Goal: Information Seeking & Learning: Learn about a topic

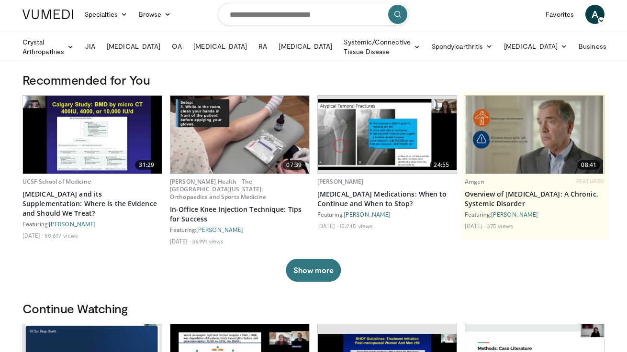
scroll to position [3, 0]
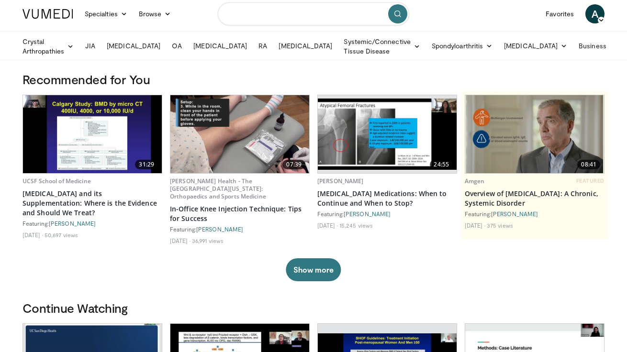
click at [279, 18] on input "Search topics, interventions" at bounding box center [314, 13] width 192 height 23
type input "*******"
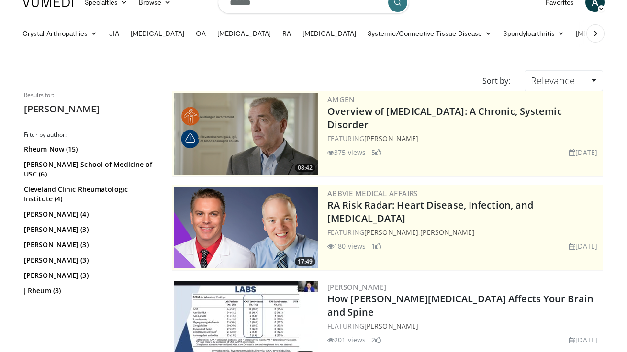
scroll to position [13, 0]
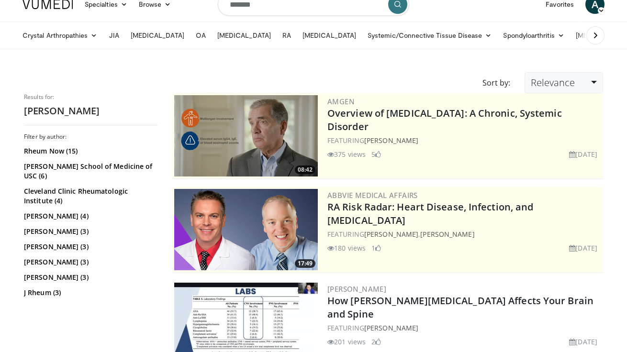
click at [568, 85] on span "Relevance" at bounding box center [553, 82] width 44 height 13
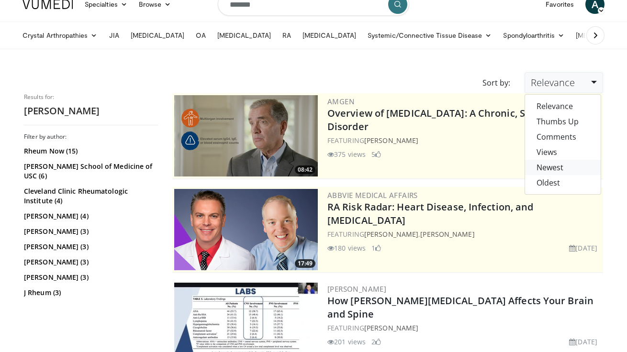
click at [563, 163] on link "Newest" at bounding box center [563, 167] width 76 height 15
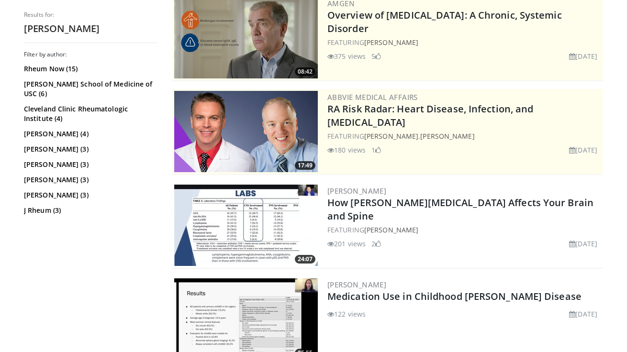
scroll to position [235, 0]
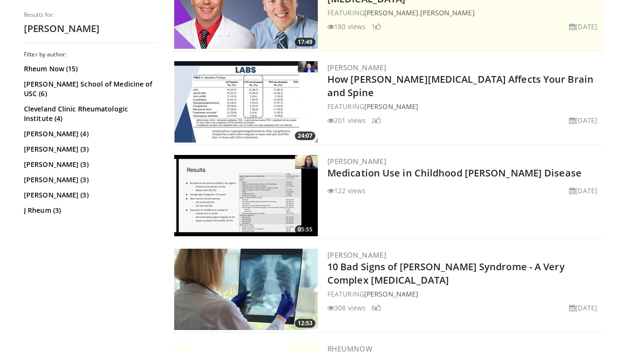
click at [259, 117] on img at bounding box center [246, 101] width 144 height 81
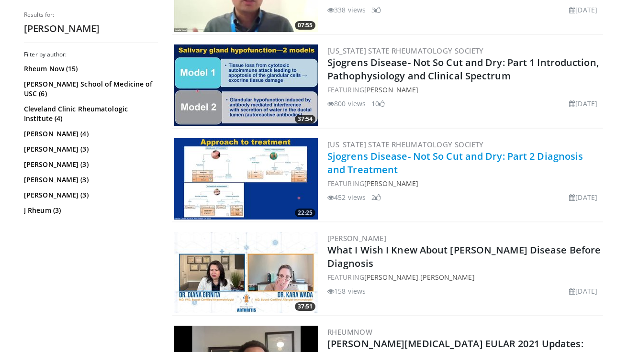
scroll to position [629, 0]
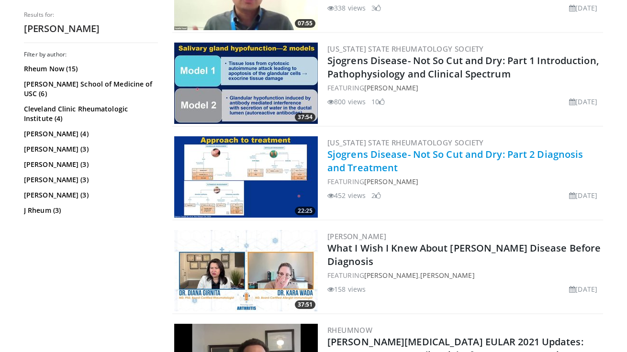
click at [367, 162] on link "Sjogrens Disease- Not So Cut and Dry: Part 2 Diagnosis and Treatment" at bounding box center [455, 161] width 256 height 26
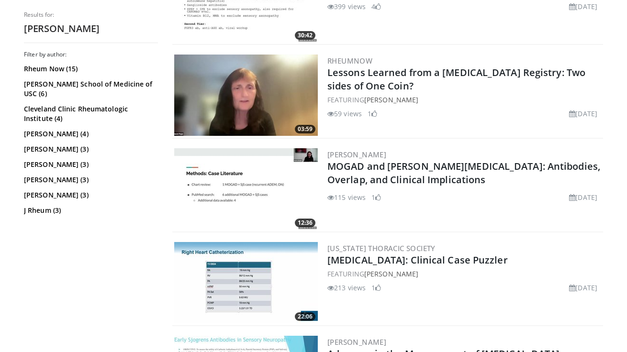
scroll to position [711, 0]
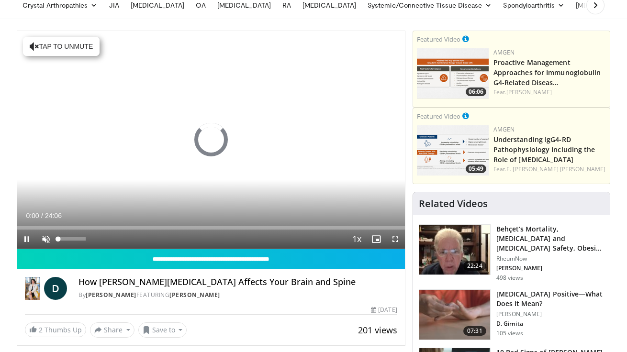
click at [43, 238] on span "Video Player" at bounding box center [45, 239] width 19 height 19
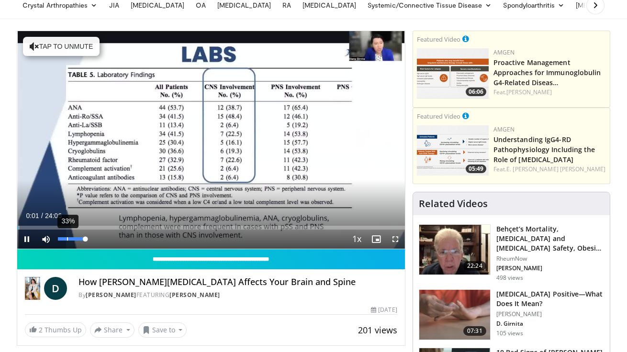
click at [68, 241] on div "33%" at bounding box center [72, 239] width 34 height 19
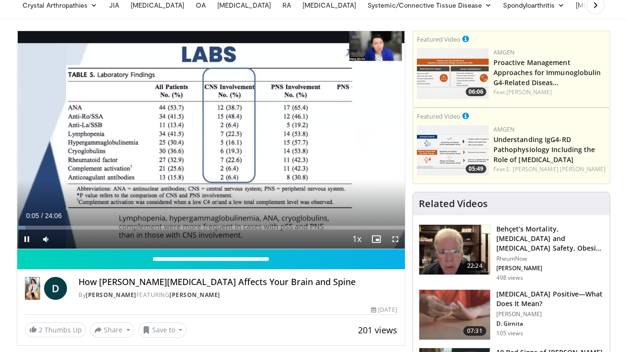
click at [29, 238] on span "Video Player" at bounding box center [26, 239] width 19 height 19
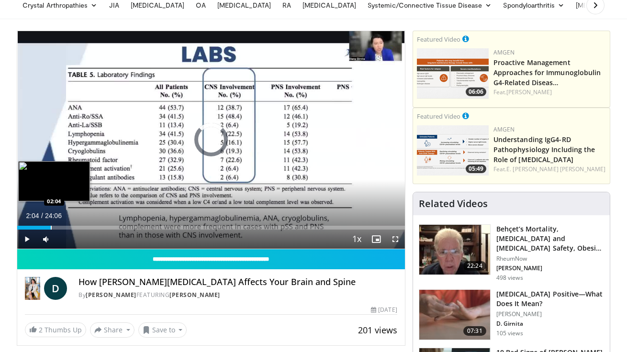
click at [51, 228] on div "Progress Bar" at bounding box center [51, 228] width 1 height 4
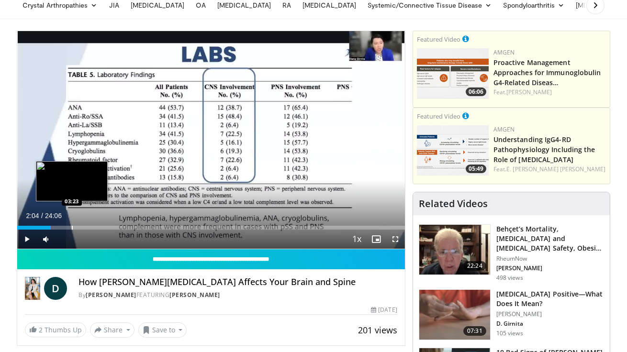
click at [72, 227] on div "Progress Bar" at bounding box center [72, 228] width 1 height 4
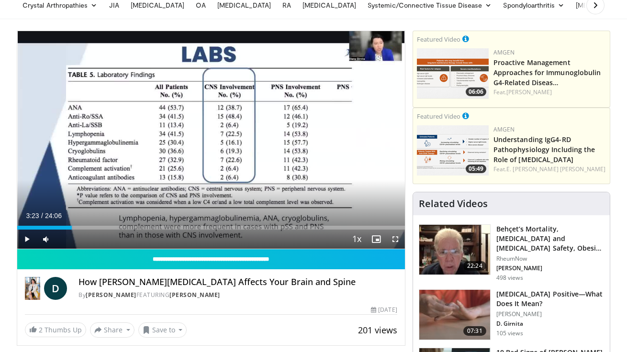
click at [395, 237] on span "Video Player" at bounding box center [395, 239] width 19 height 19
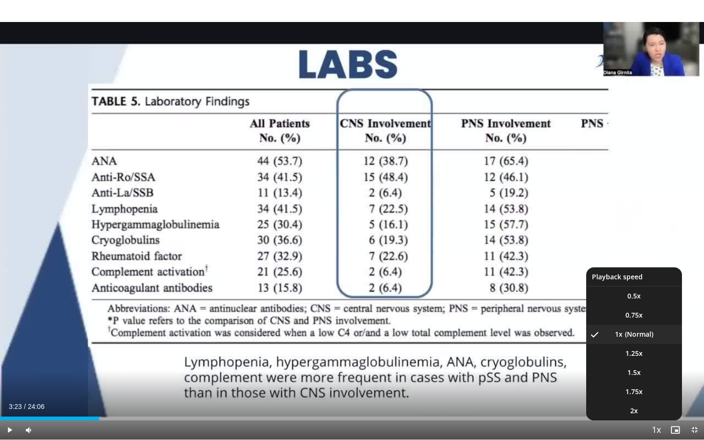
click at [627, 352] on span "Video Player" at bounding box center [655, 430] width 13 height 19
click at [627, 352] on span "2x" at bounding box center [634, 411] width 8 height 10
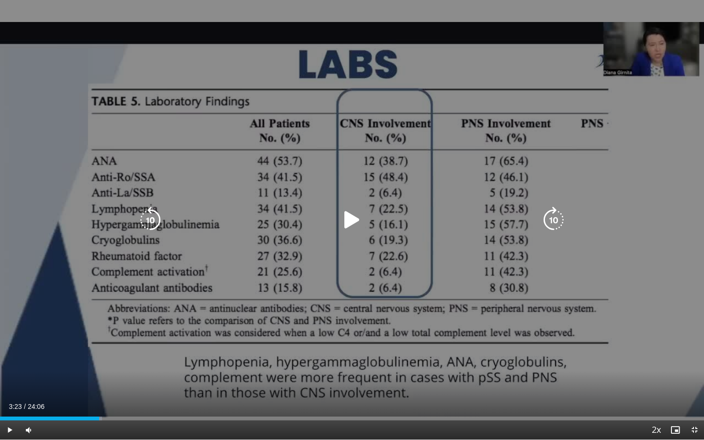
click at [375, 293] on div "10 seconds Tap to unmute" at bounding box center [352, 220] width 704 height 440
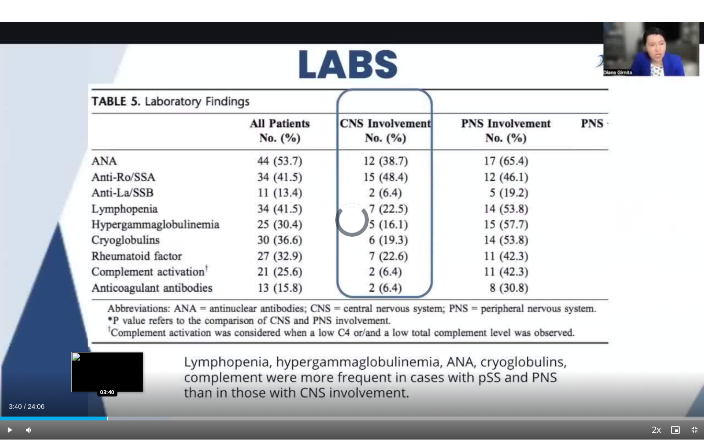
click at [107, 352] on div "Loaded : 24.22% 03:39 03:40" at bounding box center [352, 416] width 704 height 9
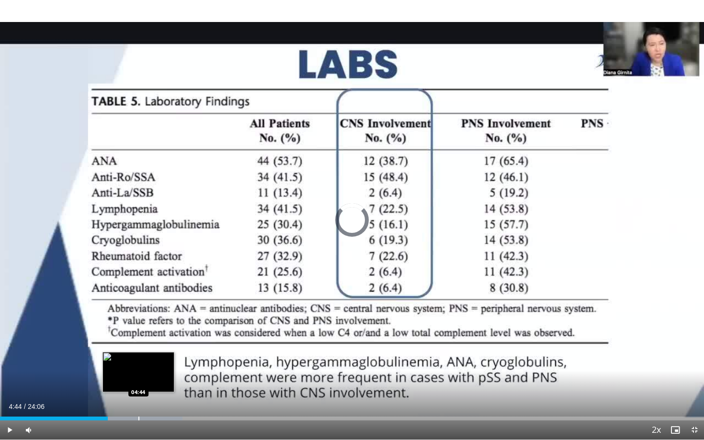
click at [138, 352] on div "Progress Bar" at bounding box center [138, 419] width 1 height 4
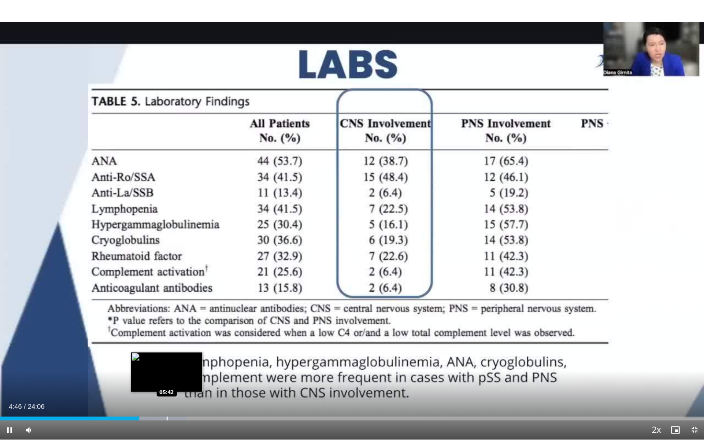
click at [167, 352] on div "Progress Bar" at bounding box center [167, 419] width 1 height 4
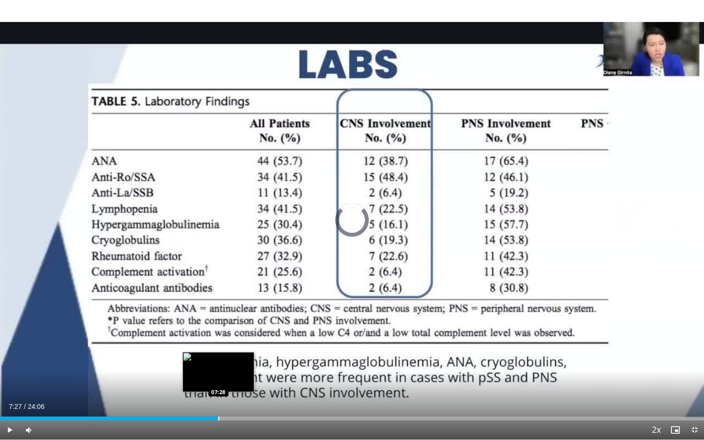
click at [218, 352] on div "Loaded : 29.76% 05:49 07:28" at bounding box center [352, 416] width 704 height 9
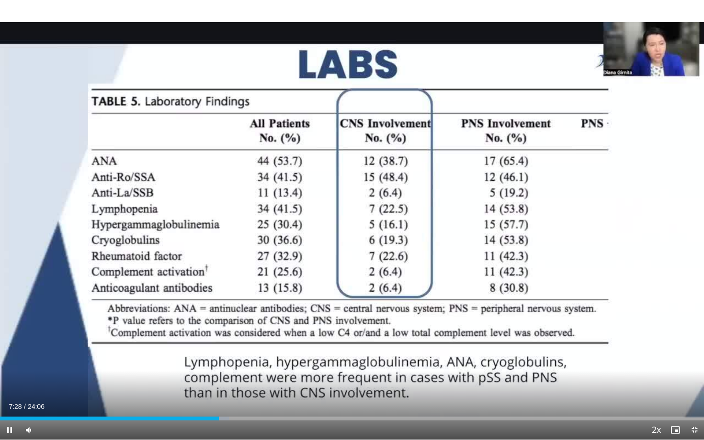
click at [331, 352] on div "Current Time 7:28 / Duration 24:06 Pause Skip Backward Skip Forward Mute 0% Loa…" at bounding box center [352, 430] width 704 height 19
click at [446, 352] on div "Progress Bar" at bounding box center [446, 419] width 1 height 4
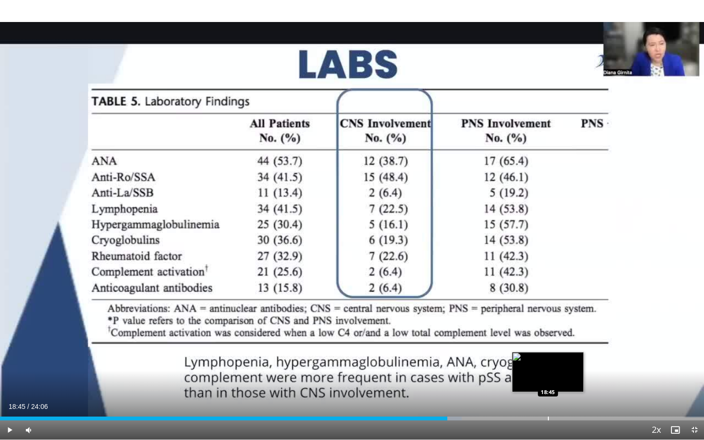
click at [548, 352] on div "Loaded : 65.56% 15:19 18:45" at bounding box center [352, 416] width 704 height 9
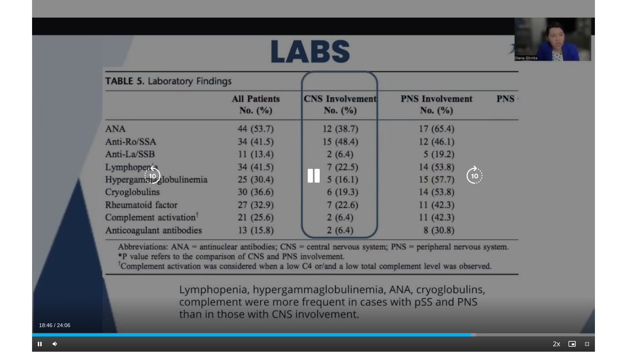
scroll to position [43, 0]
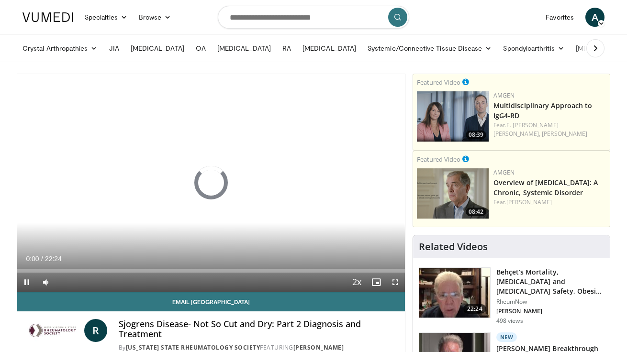
click at [396, 281] on span "Video Player" at bounding box center [395, 282] width 19 height 19
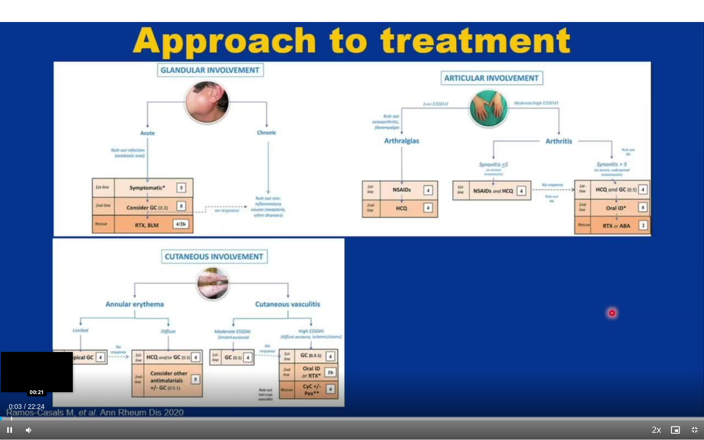
click at [11, 352] on div "Loaded : 0.73% 00:03 00:21" at bounding box center [352, 416] width 704 height 9
click at [41, 352] on div "Progress Bar" at bounding box center [41, 419] width 1 height 4
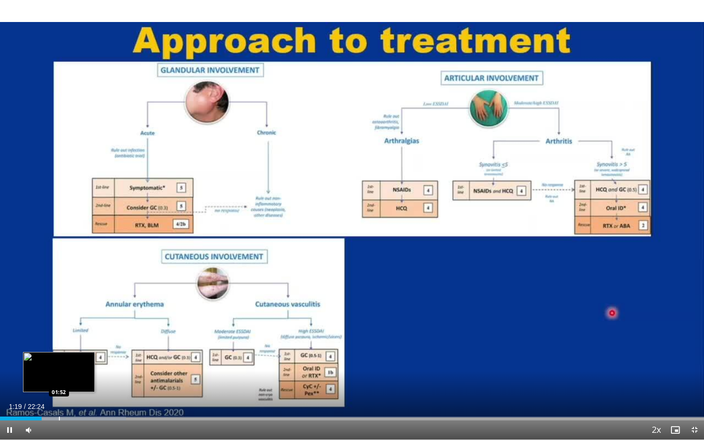
click at [60, 352] on div "Progress Bar" at bounding box center [59, 419] width 1 height 4
click at [83, 352] on div "Progress Bar" at bounding box center [83, 419] width 1 height 4
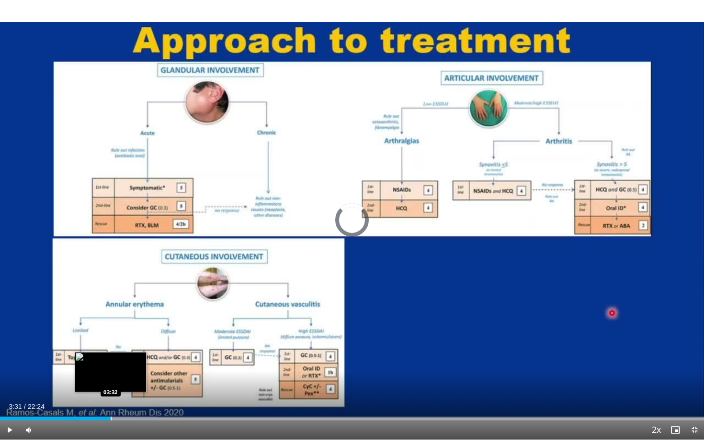
click at [111, 352] on div "Loaded : 22.34% 03:31 03:32" at bounding box center [352, 416] width 704 height 9
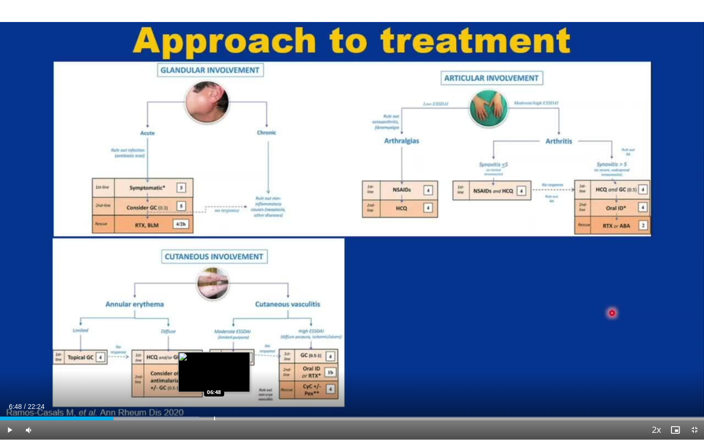
click at [214, 352] on div "Progress Bar" at bounding box center [214, 419] width 1 height 4
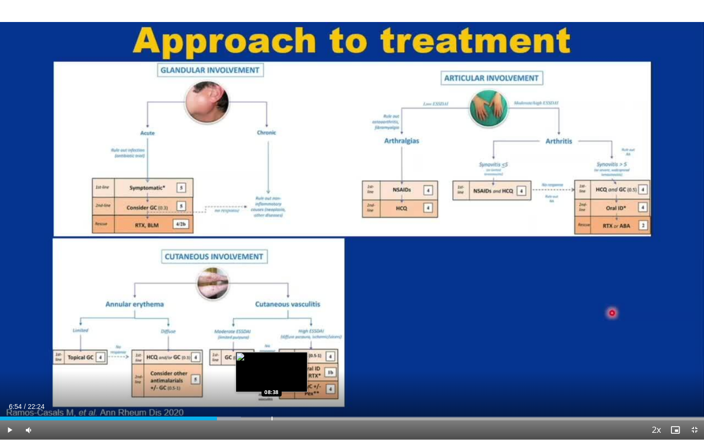
click at [271, 352] on div "Loaded : 34.25% 06:54 08:38" at bounding box center [352, 416] width 704 height 9
click at [286, 352] on div "Progress Bar" at bounding box center [286, 419] width 1 height 4
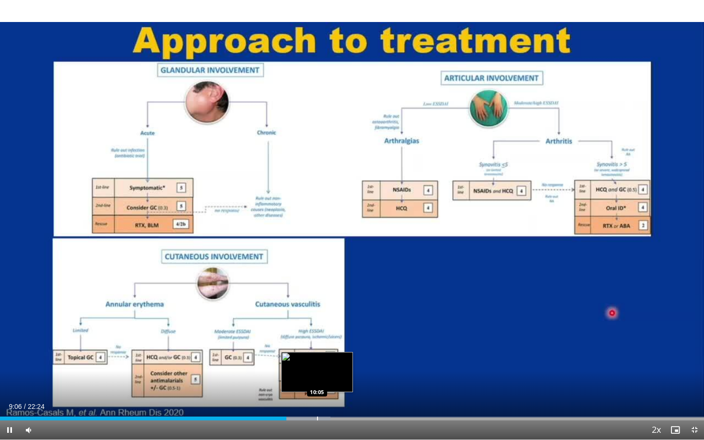
click at [317, 352] on div "Progress Bar" at bounding box center [317, 419] width 1 height 4
click at [327, 352] on video-js "**********" at bounding box center [352, 220] width 704 height 440
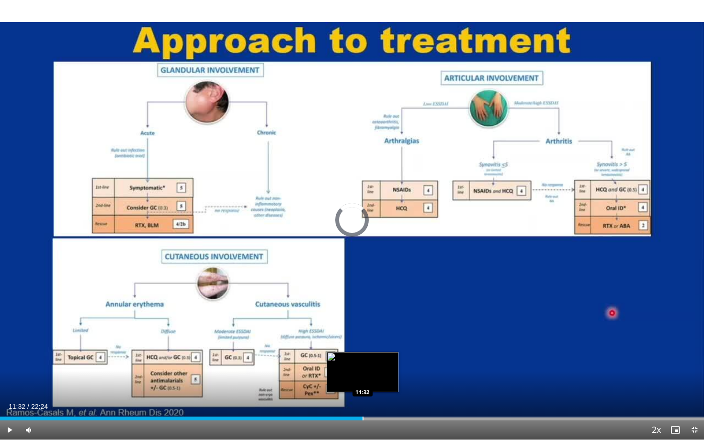
click at [362, 352] on div "Progress Bar" at bounding box center [362, 419] width 1 height 4
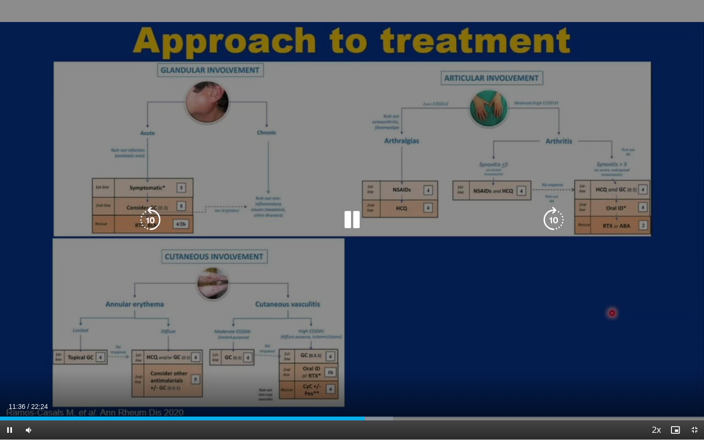
click at [384, 352] on video-js "**********" at bounding box center [352, 220] width 704 height 440
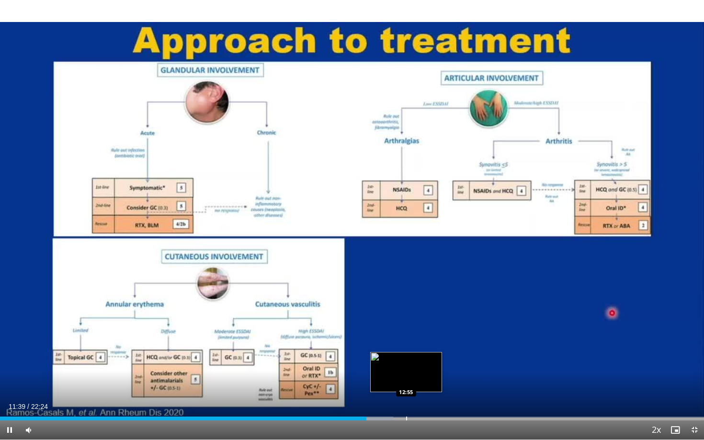
click at [406, 352] on div "Progress Bar" at bounding box center [406, 419] width 1 height 4
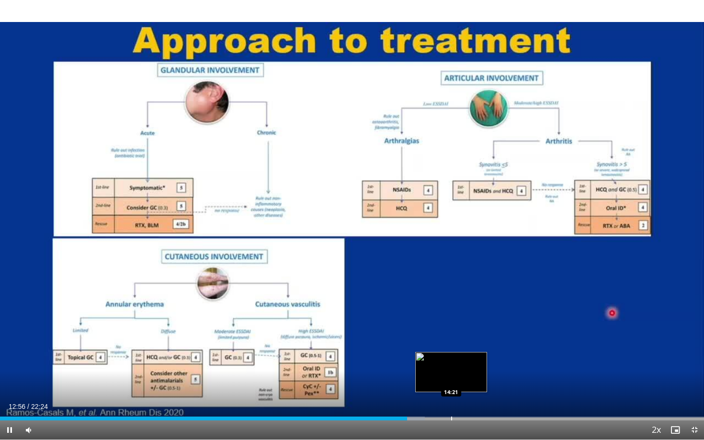
click at [451, 352] on div "Progress Bar" at bounding box center [451, 419] width 1 height 4
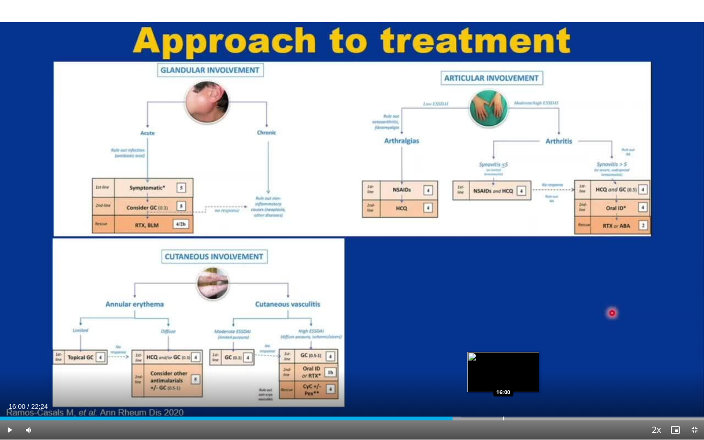
click at [503, 352] on div "Progress Bar" at bounding box center [503, 419] width 1 height 4
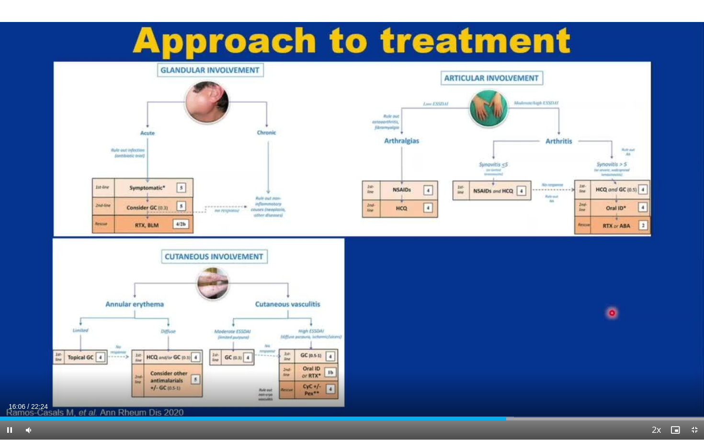
click at [485, 352] on div "Current Time 16:06 / Duration 22:24 Pause Skip Backward Skip Forward Mute Loade…" at bounding box center [352, 430] width 704 height 19
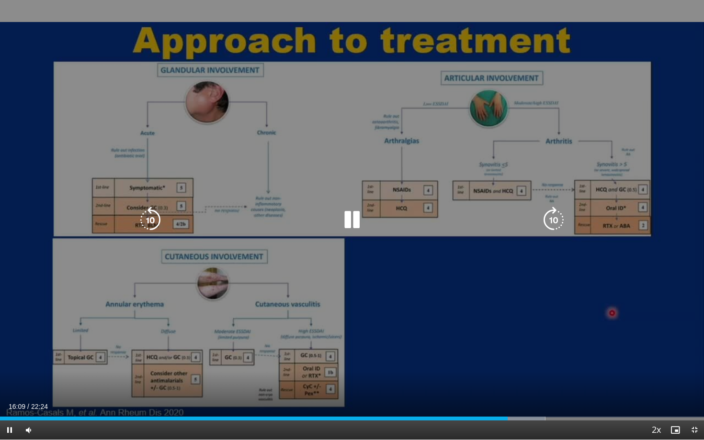
click at [509, 147] on div "10 seconds Tap to unmute" at bounding box center [352, 220] width 704 height 440
click at [227, 331] on div "10 seconds Tap to unmute" at bounding box center [352, 220] width 704 height 440
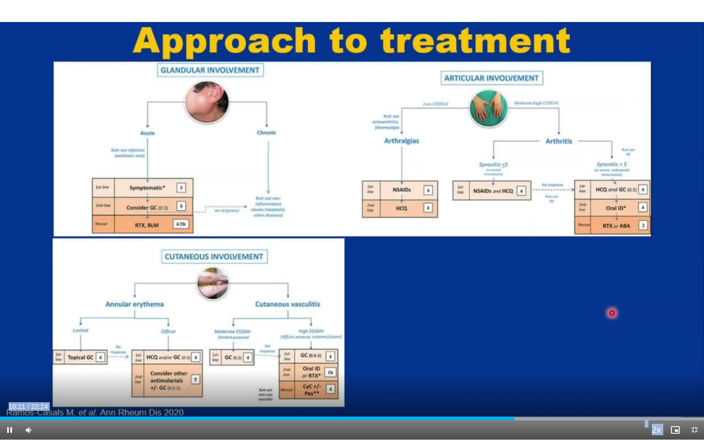
click at [295, 352] on video-js "**********" at bounding box center [352, 220] width 704 height 440
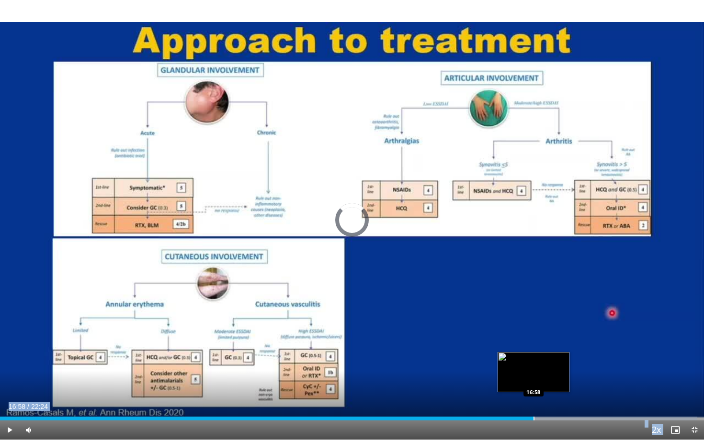
click at [533, 352] on div "Progress Bar" at bounding box center [533, 419] width 1 height 4
click at [547, 352] on div "Progress Bar" at bounding box center [547, 419] width 1 height 4
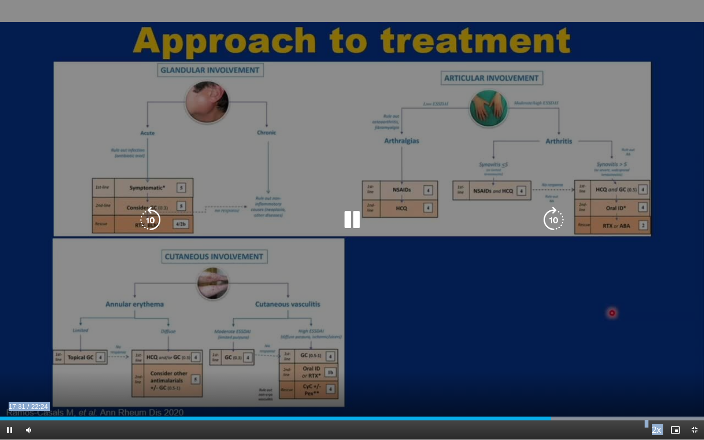
click at [363, 221] on icon "Video Player" at bounding box center [351, 220] width 27 height 27
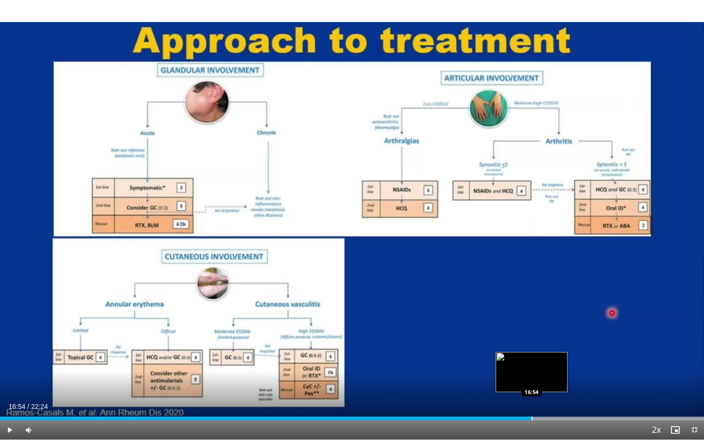
click at [531, 352] on div "Progress Bar" at bounding box center [531, 419] width 1 height 4
click at [507, 352] on div "Progress Bar" at bounding box center [507, 419] width 1 height 4
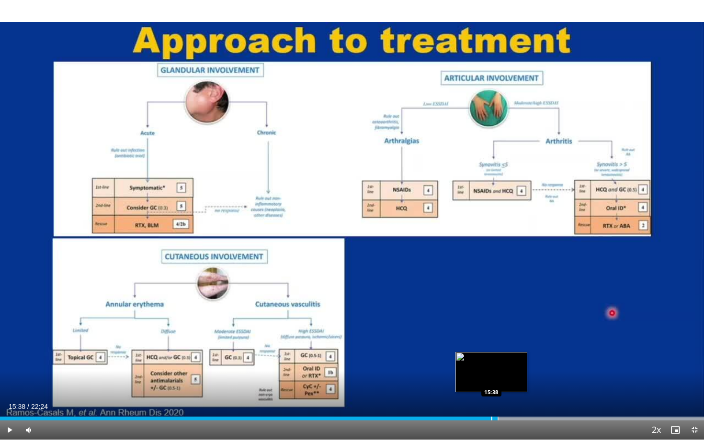
click at [491, 352] on div "Loaded : 99.99% 15:38 15:38" at bounding box center [352, 419] width 704 height 4
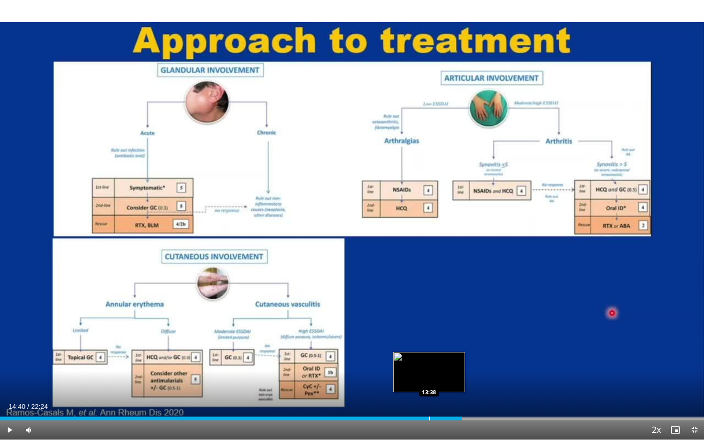
click at [429, 352] on div "Progress Bar" at bounding box center [429, 419] width 1 height 4
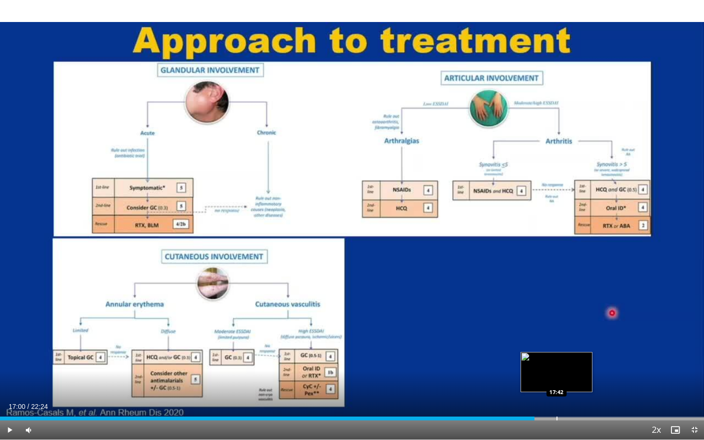
click at [557, 352] on div "Progress Bar" at bounding box center [556, 419] width 1 height 4
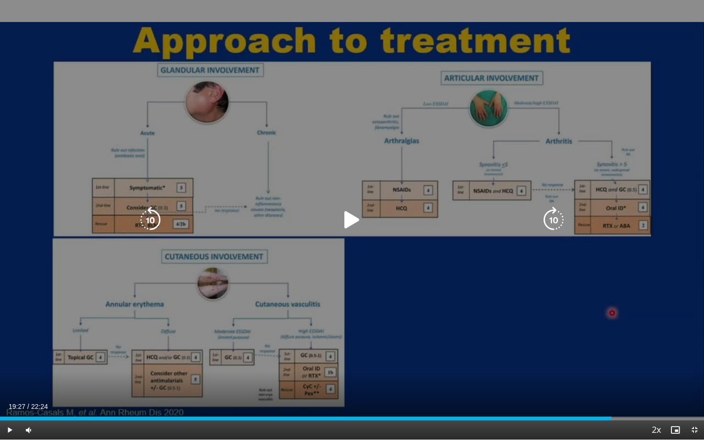
click at [588, 244] on div "10 seconds Tap to unmute" at bounding box center [352, 220] width 704 height 440
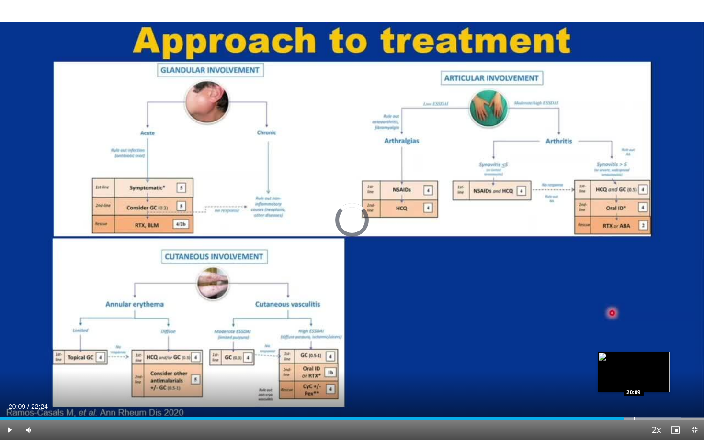
click at [627, 352] on div "Loaded : 96.81% 20:09 20:09" at bounding box center [352, 416] width 704 height 9
click at [627, 352] on div "Progress Bar" at bounding box center [642, 419] width 1 height 4
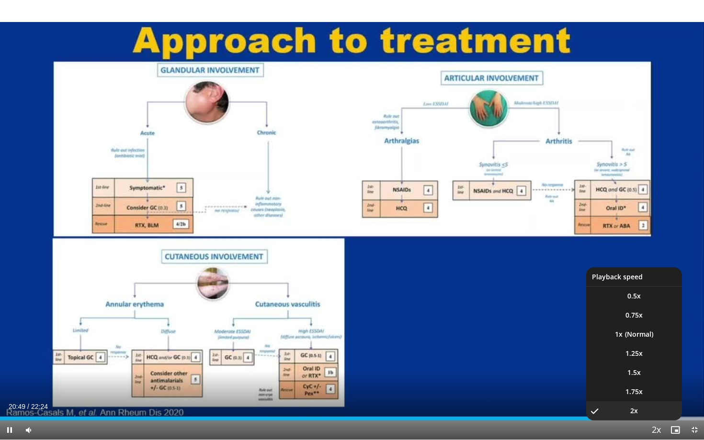
click at [627, 352] on span "Video Player" at bounding box center [655, 430] width 13 height 19
click at [627, 333] on li "1x" at bounding box center [634, 334] width 96 height 19
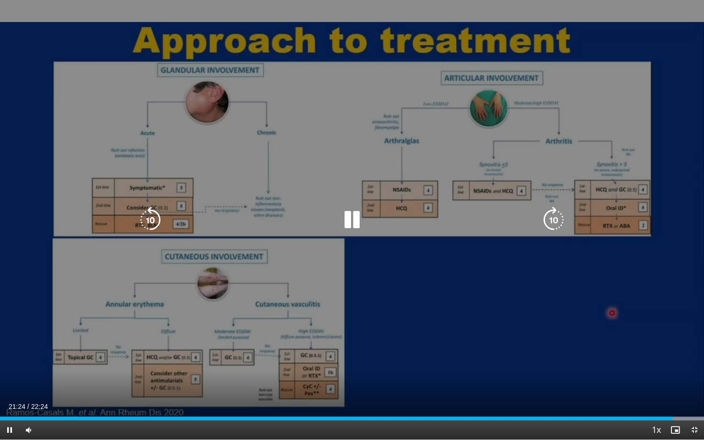
click at [460, 256] on div "10 seconds Tap to unmute" at bounding box center [352, 220] width 704 height 440
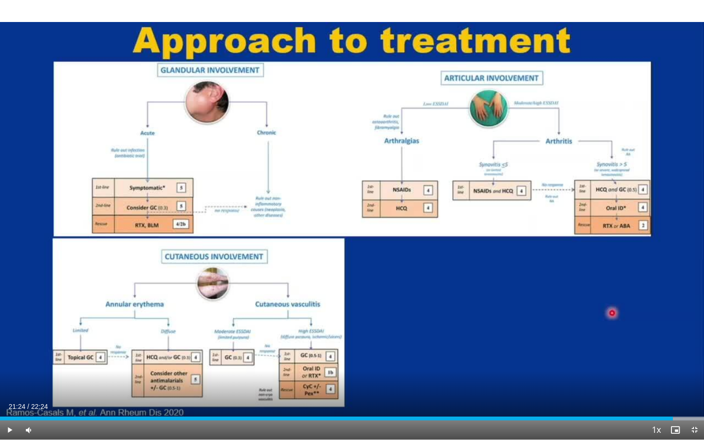
click at [627, 352] on span "Video Player" at bounding box center [694, 430] width 19 height 19
